Goal: Task Accomplishment & Management: Manage account settings

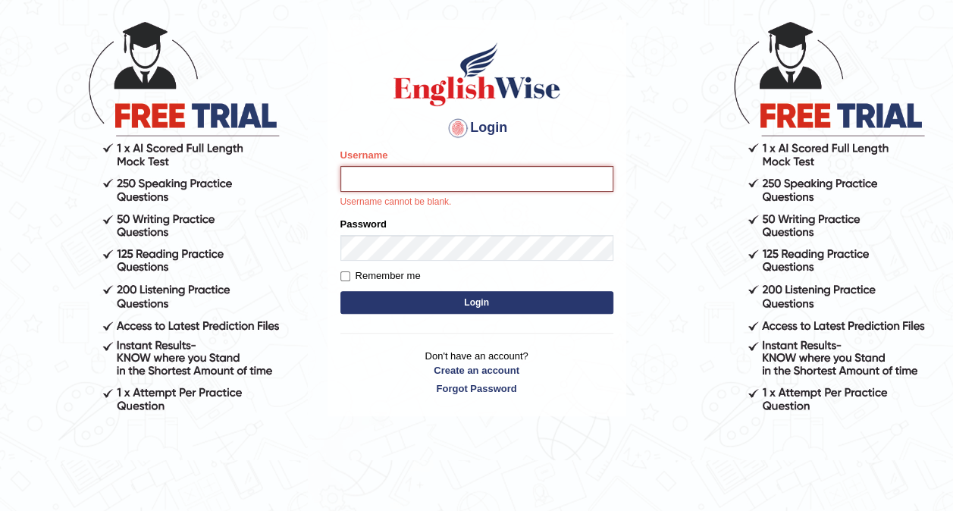
click at [388, 173] on input "Username" at bounding box center [476, 179] width 273 height 26
type input "Saran_1216"
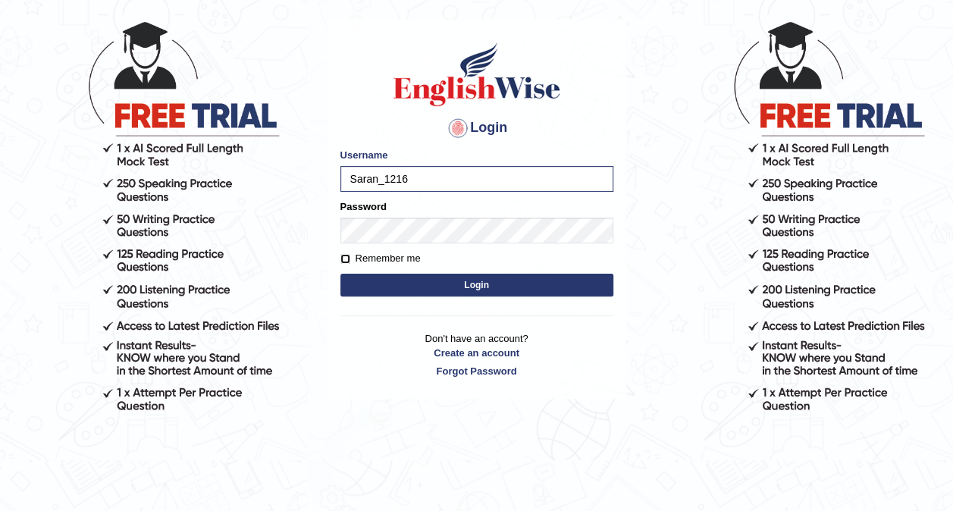
click at [347, 259] on input "Remember me" at bounding box center [345, 259] width 10 height 10
checkbox input "true"
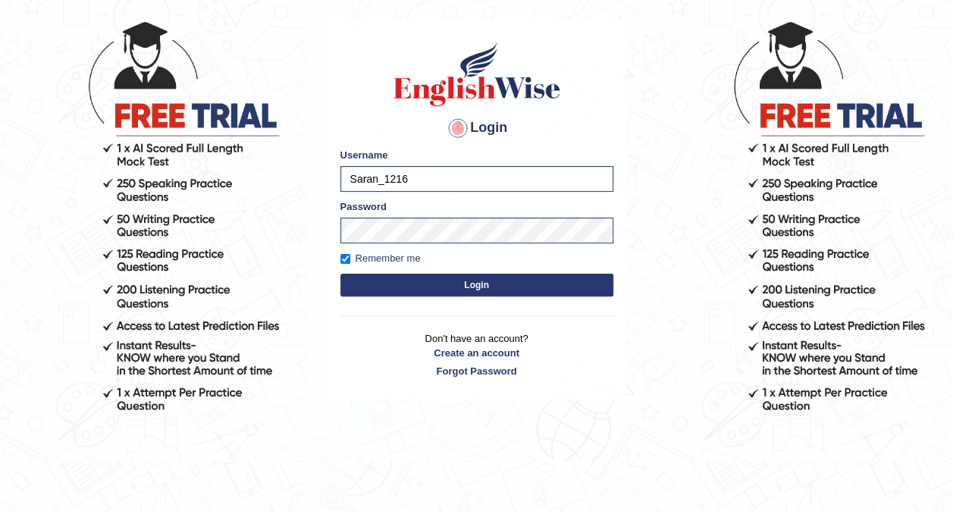
click at [390, 280] on button "Login" at bounding box center [476, 285] width 273 height 23
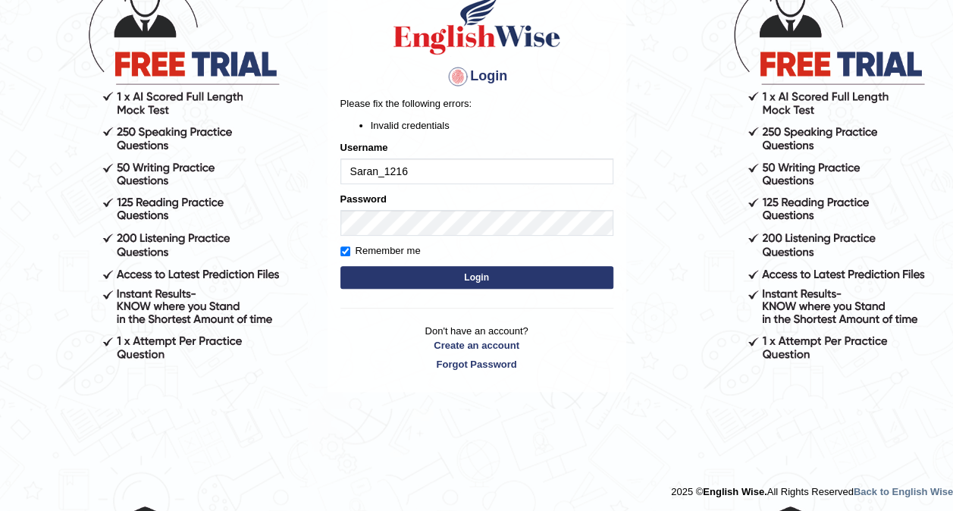
scroll to position [130, 0]
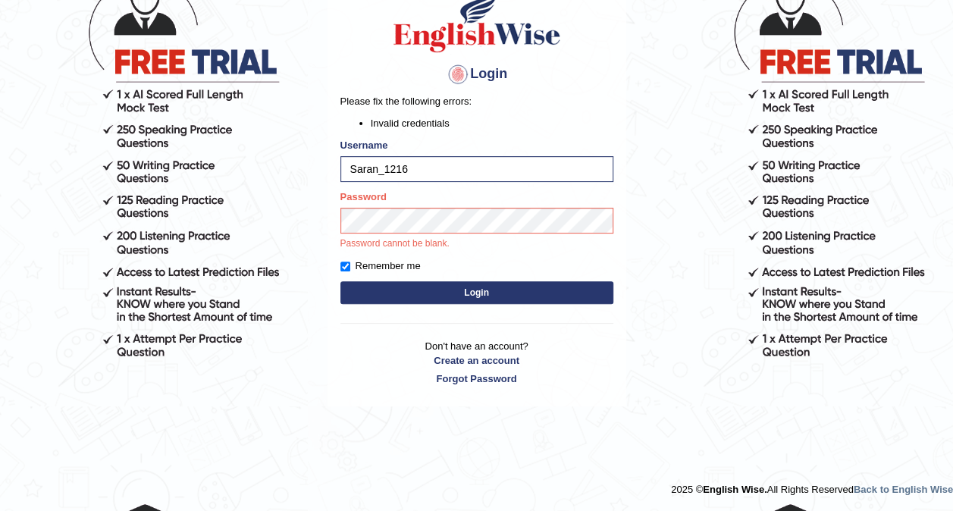
click at [506, 208] on div "Password Password cannot be blank." at bounding box center [476, 219] width 273 height 61
